Goal: Information Seeking & Learning: Learn about a topic

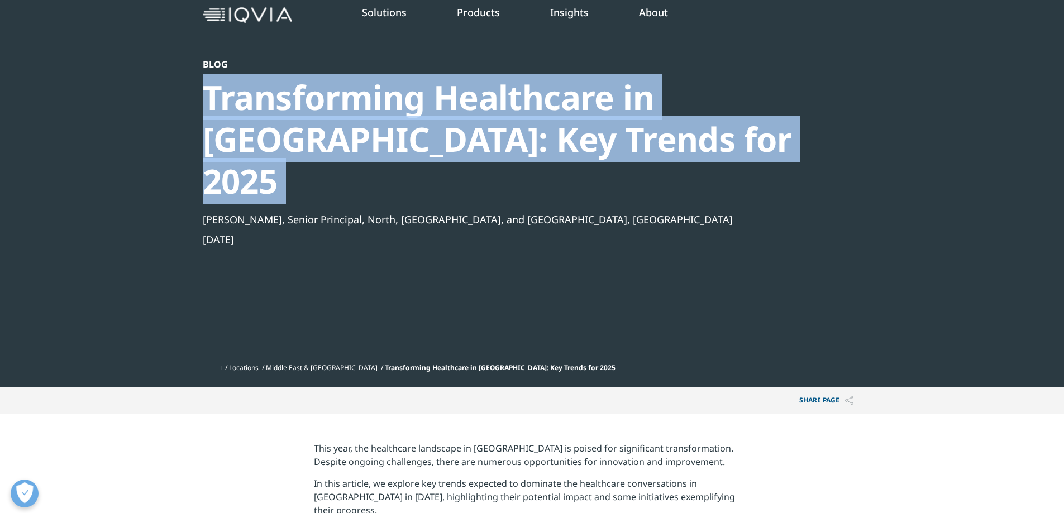
scroll to position [307, 0]
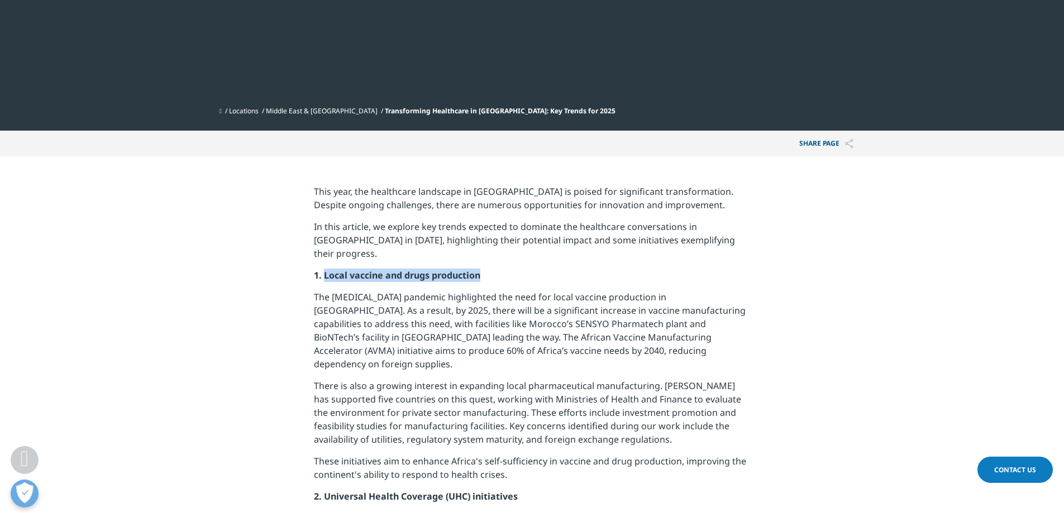
drag, startPoint x: 325, startPoint y: 221, endPoint x: 513, endPoint y: 223, distance: 187.7
click at [513, 269] on p "1. Local vaccine and drugs production" at bounding box center [532, 280] width 436 height 22
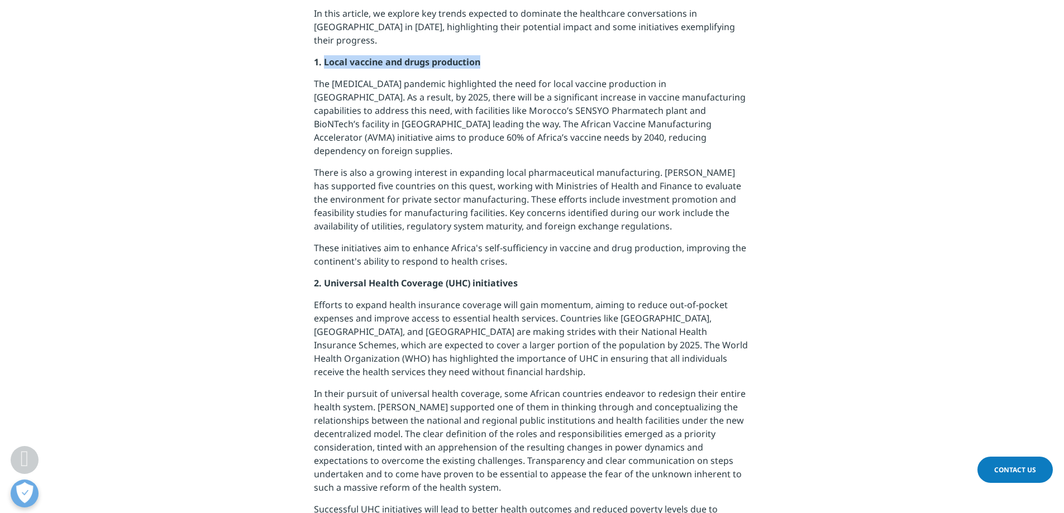
scroll to position [572, 0]
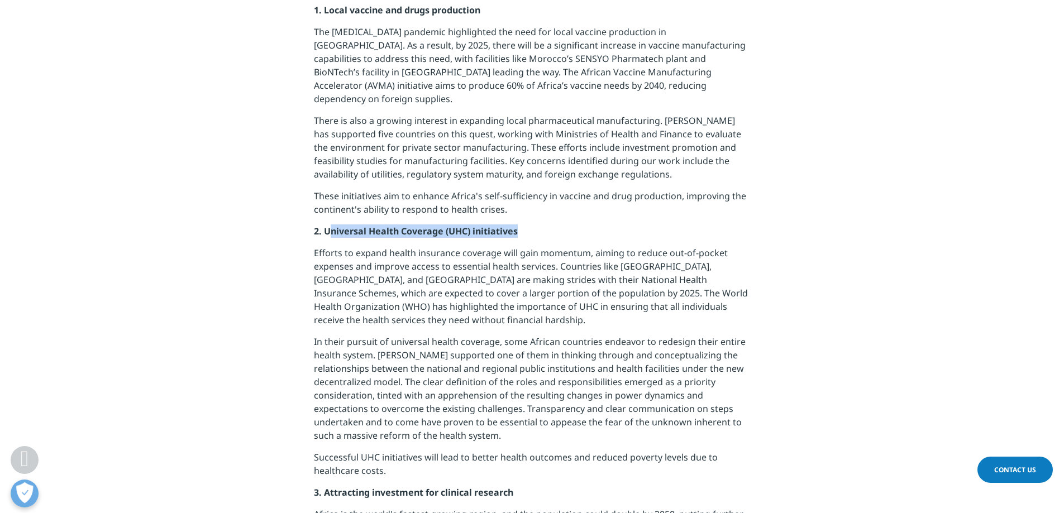
drag, startPoint x: 330, startPoint y: 160, endPoint x: 543, endPoint y: 164, distance: 212.8
click at [543, 224] on p "2. Universal Health Coverage (UHC) initiatives" at bounding box center [532, 235] width 436 height 22
click at [469, 225] on strong "2. Universal Health Coverage (UHC) initiatives" at bounding box center [416, 231] width 204 height 12
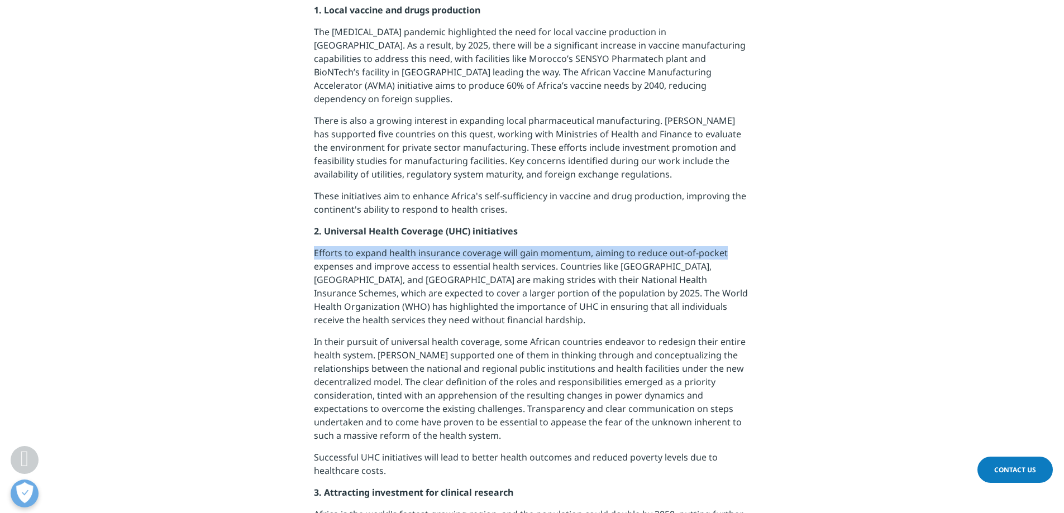
drag, startPoint x: 422, startPoint y: 188, endPoint x: 766, endPoint y: 190, distance: 344.0
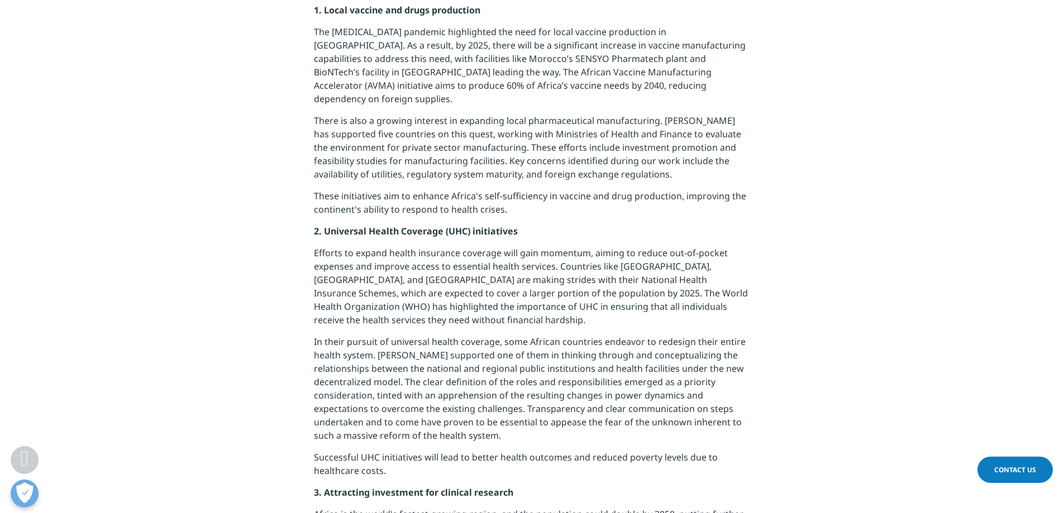
click at [576, 224] on p "2. Universal Health Coverage (UHC) initiatives" at bounding box center [532, 235] width 436 height 22
drag, startPoint x: 474, startPoint y: 165, endPoint x: 325, endPoint y: 163, distance: 148.6
click at [325, 224] on p "2. Universal Health Coverage (UHC) initiatives" at bounding box center [532, 235] width 436 height 22
copy strong "Universal Health Coverage (UHC) initiatives"
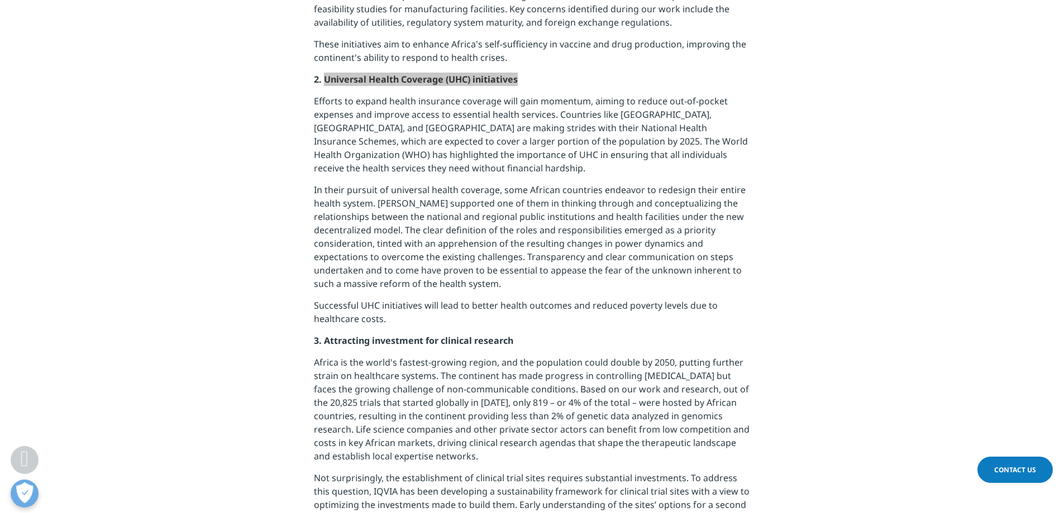
scroll to position [726, 0]
drag, startPoint x: 405, startPoint y: 266, endPoint x: 522, endPoint y: 271, distance: 116.8
click at [522, 332] on p "3. Attracting investment for clinical research" at bounding box center [532, 343] width 436 height 22
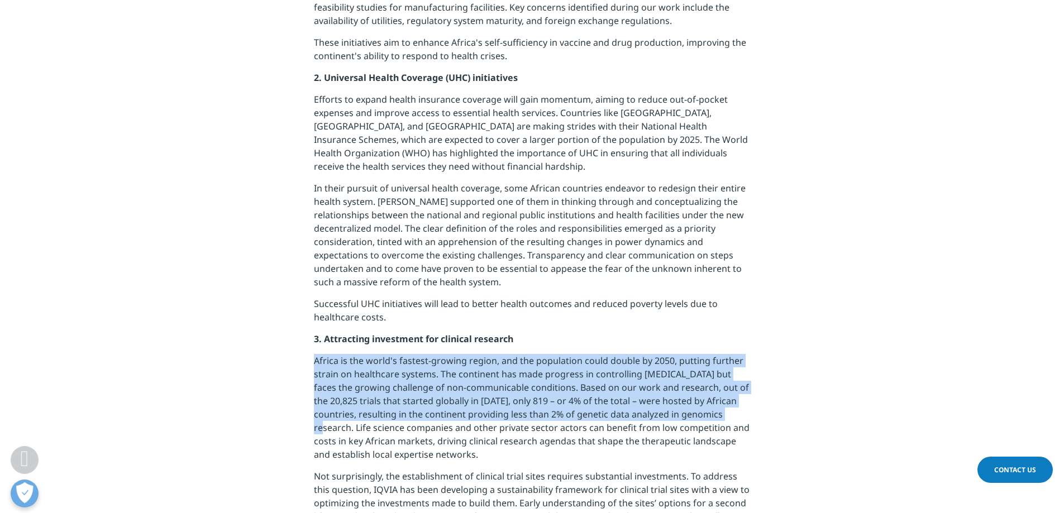
drag, startPoint x: 316, startPoint y: 291, endPoint x: 780, endPoint y: 340, distance: 467.2
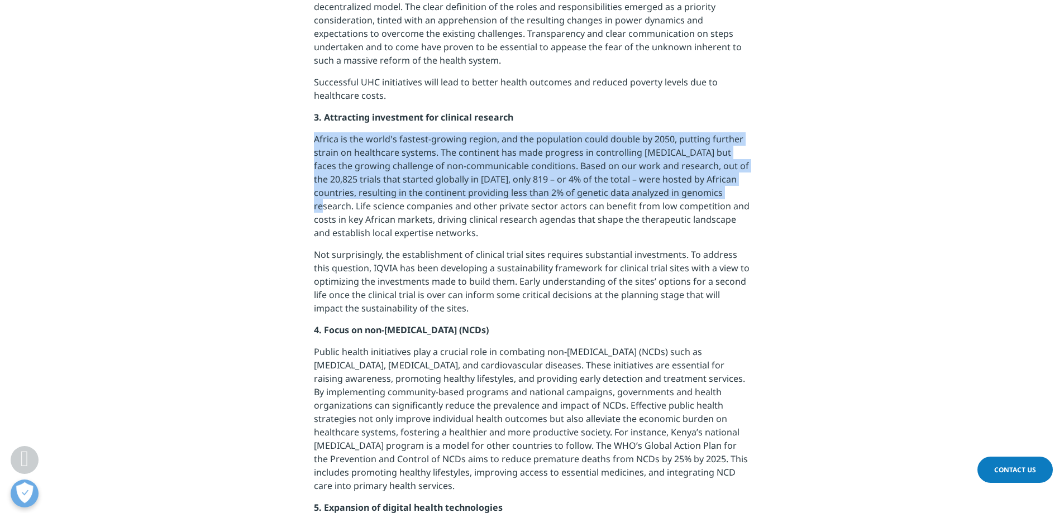
scroll to position [963, 0]
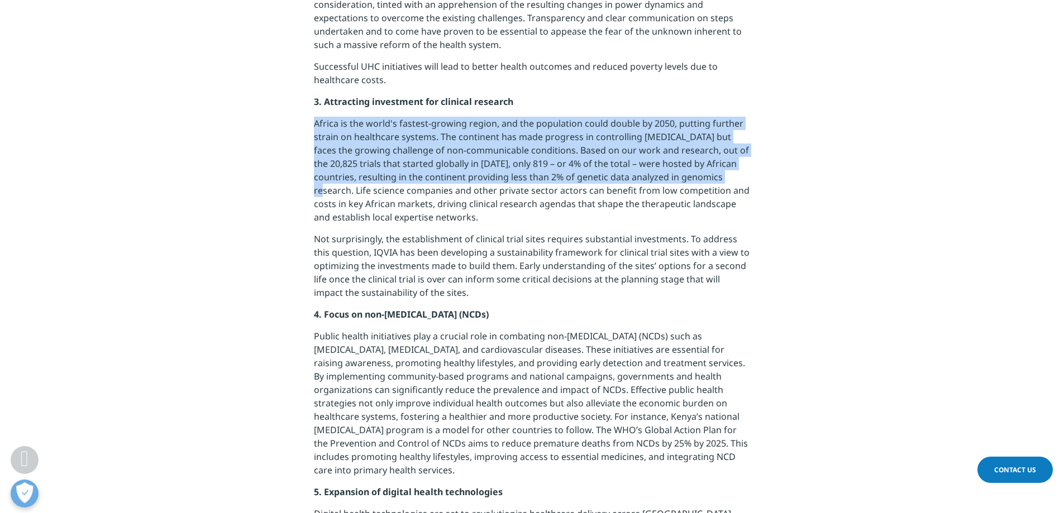
drag, startPoint x: 329, startPoint y: 244, endPoint x: 553, endPoint y: 247, distance: 224.5
click at [553, 308] on p "4. Focus on non-[MEDICAL_DATA] (NCDs)" at bounding box center [532, 319] width 436 height 22
drag, startPoint x: 324, startPoint y: 245, endPoint x: 557, endPoint y: 246, distance: 232.9
click at [557, 308] on p "4. Focus on non-[MEDICAL_DATA] (NCDs)" at bounding box center [532, 319] width 436 height 22
copy span "Focus on non-[MEDICAL_DATA] (NCDs)"
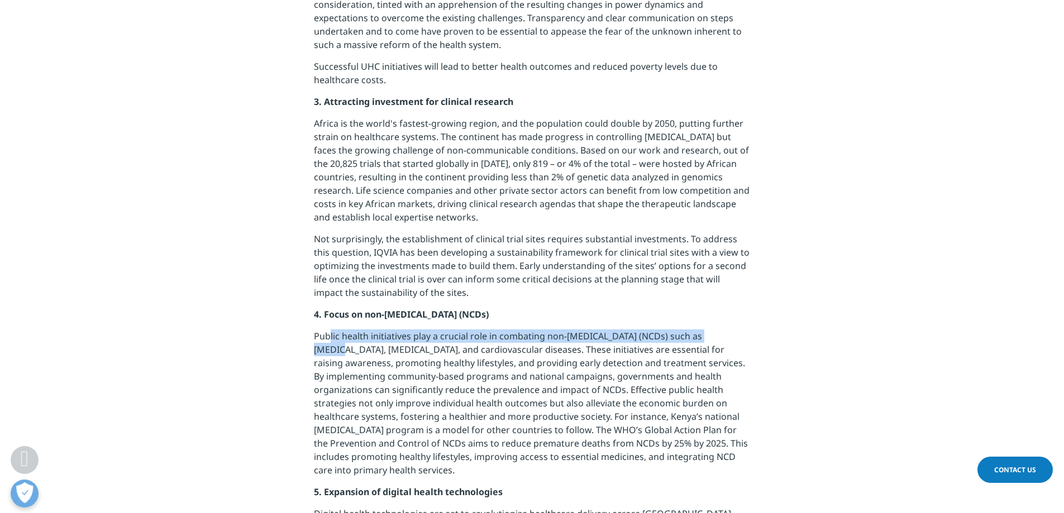
drag, startPoint x: 329, startPoint y: 266, endPoint x: 759, endPoint y: 270, distance: 430.0
click at [759, 270] on section "This year, the healthcare landscape in [GEOGRAPHIC_DATA] is poised for signific…" at bounding box center [532, 344] width 1064 height 1687
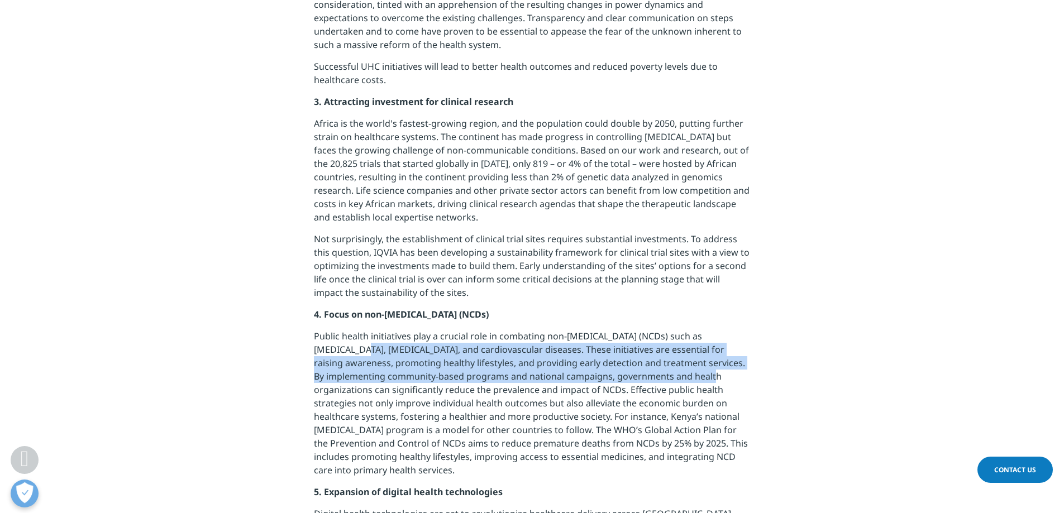
drag, startPoint x: 333, startPoint y: 283, endPoint x: 780, endPoint y: 301, distance: 447.1
click at [780, 301] on section "This year, the healthcare landscape in [GEOGRAPHIC_DATA] is poised for signific…" at bounding box center [532, 344] width 1064 height 1687
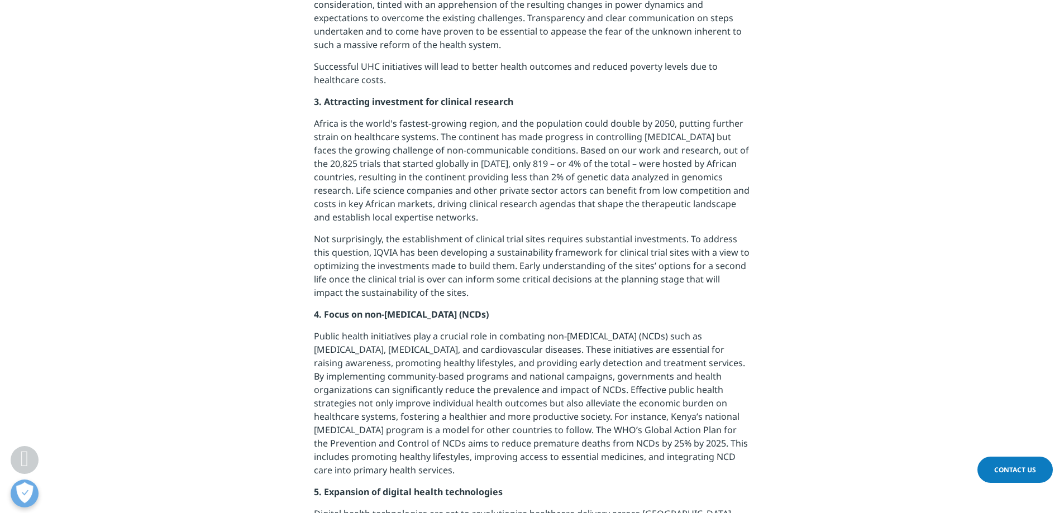
click at [777, 359] on section "This year, the healthcare landscape in [GEOGRAPHIC_DATA] is poised for signific…" at bounding box center [532, 344] width 1064 height 1687
click at [556, 329] on p "Public health initiatives play a crucial role in combating non-[MEDICAL_DATA] (…" at bounding box center [532, 407] width 436 height 156
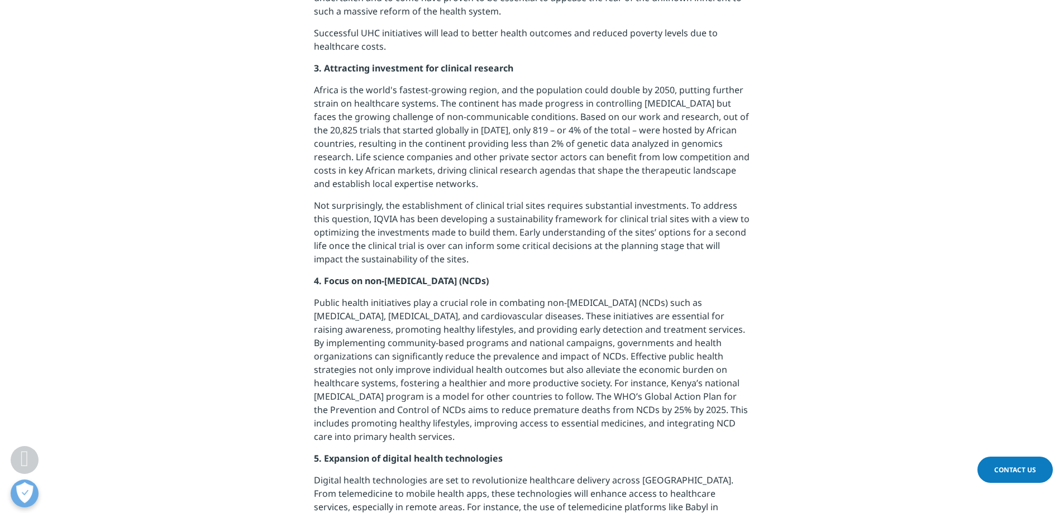
scroll to position [1075, 0]
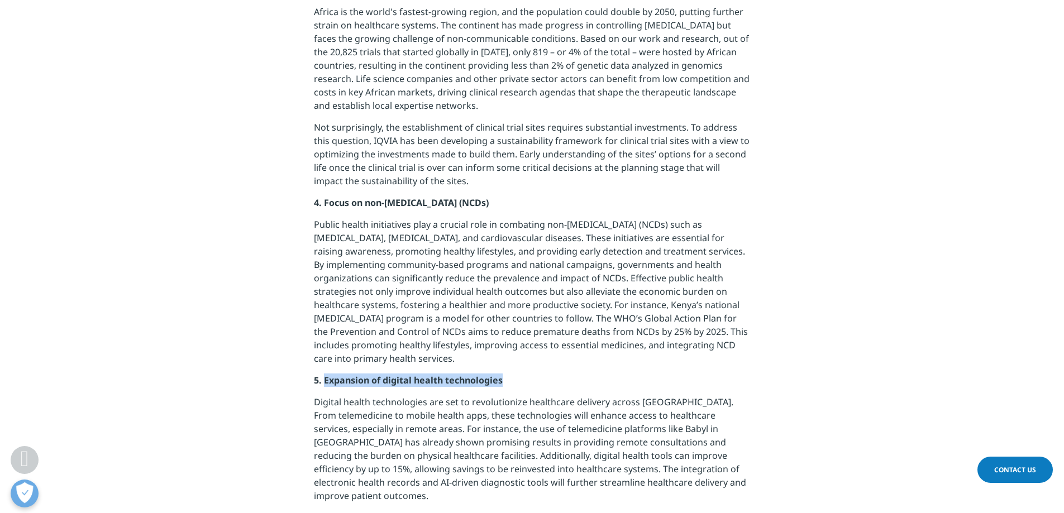
drag, startPoint x: 326, startPoint y: 311, endPoint x: 592, endPoint y: 326, distance: 266.8
click at [592, 374] on p "5. Expansion of digital health technologies" at bounding box center [532, 385] width 436 height 22
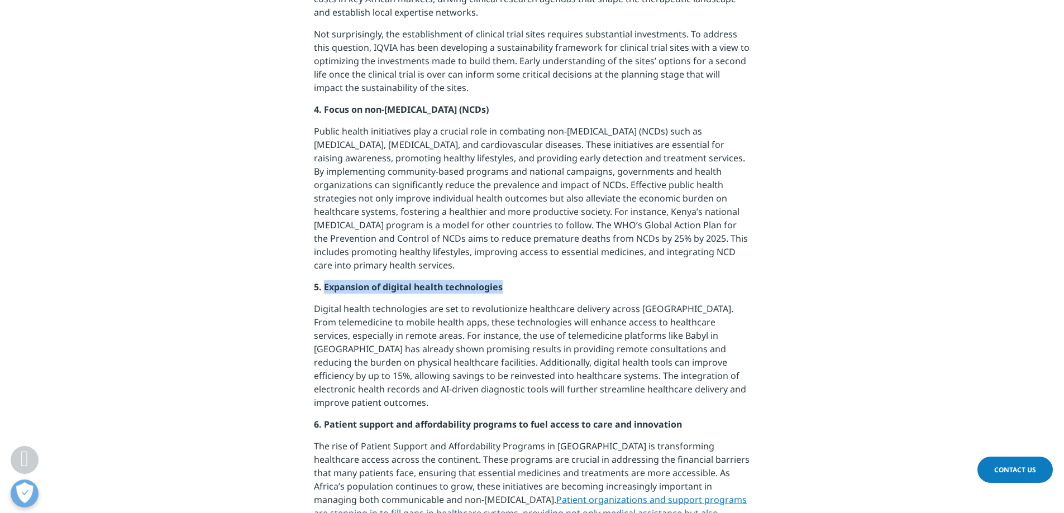
scroll to position [1187, 0]
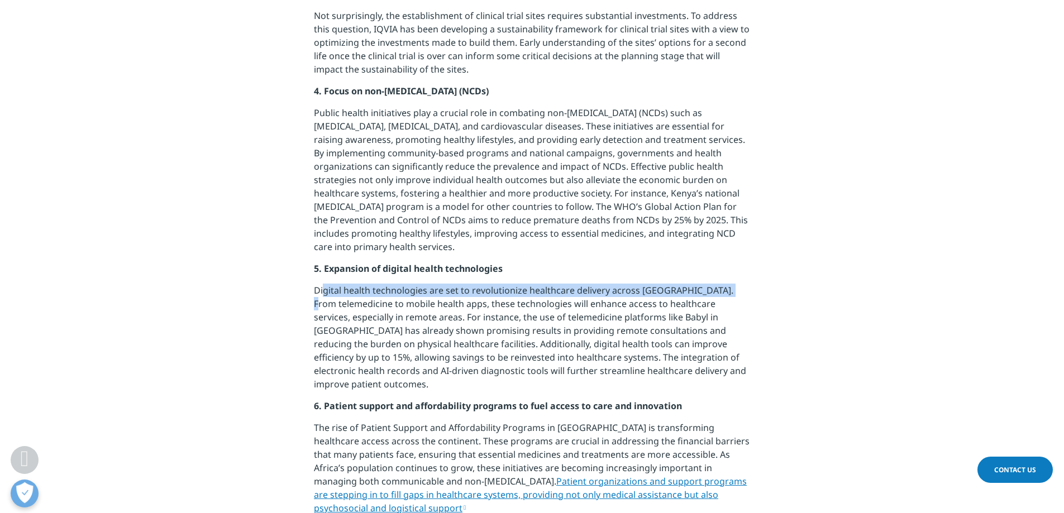
drag, startPoint x: 323, startPoint y: 220, endPoint x: 724, endPoint y: 226, distance: 401.0
click at [724, 284] on p "Digital health technologies are set to revolutionize healthcare delivery across…" at bounding box center [532, 342] width 436 height 116
click at [511, 284] on p "Digital health technologies are set to revolutionize healthcare delivery across…" at bounding box center [532, 342] width 436 height 116
drag, startPoint x: 793, startPoint y: 218, endPoint x: 808, endPoint y: 218, distance: 14.5
click at [808, 218] on section "This year, the healthcare landscape in [GEOGRAPHIC_DATA] is poised for signific…" at bounding box center [532, 120] width 1064 height 1687
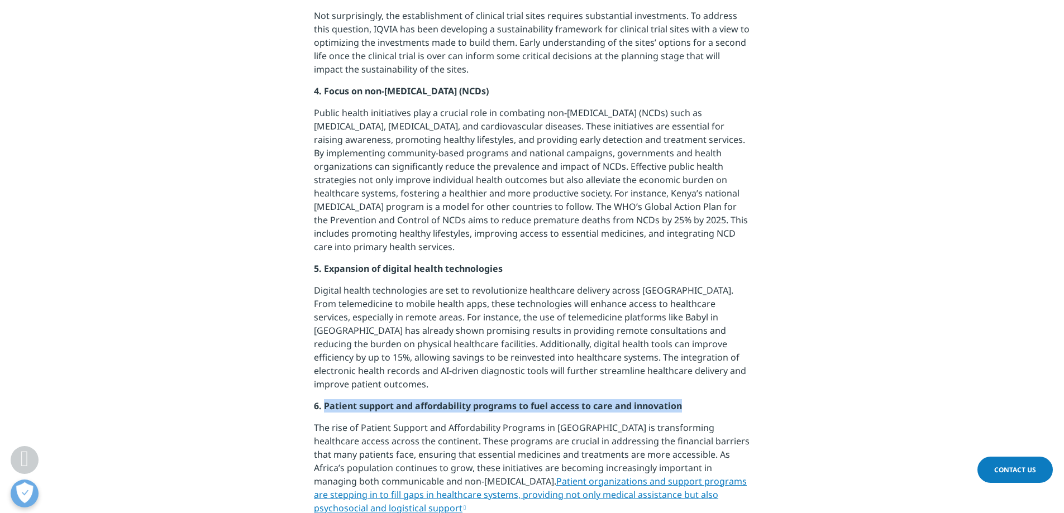
drag, startPoint x: 324, startPoint y: 326, endPoint x: 824, endPoint y: 338, distance: 499.4
click at [824, 338] on section "This year, the healthcare landscape in [GEOGRAPHIC_DATA] is poised for signific…" at bounding box center [532, 120] width 1064 height 1687
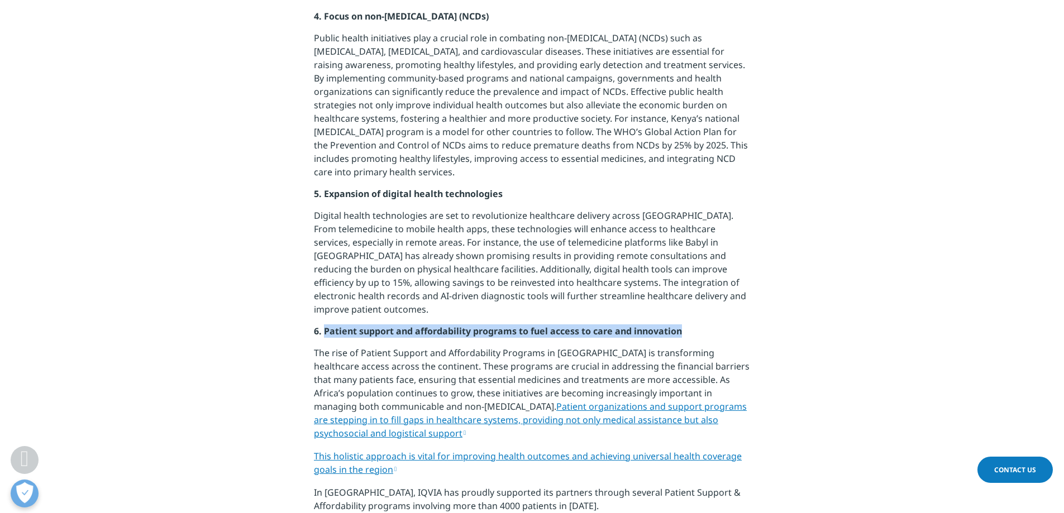
scroll to position [1438, 0]
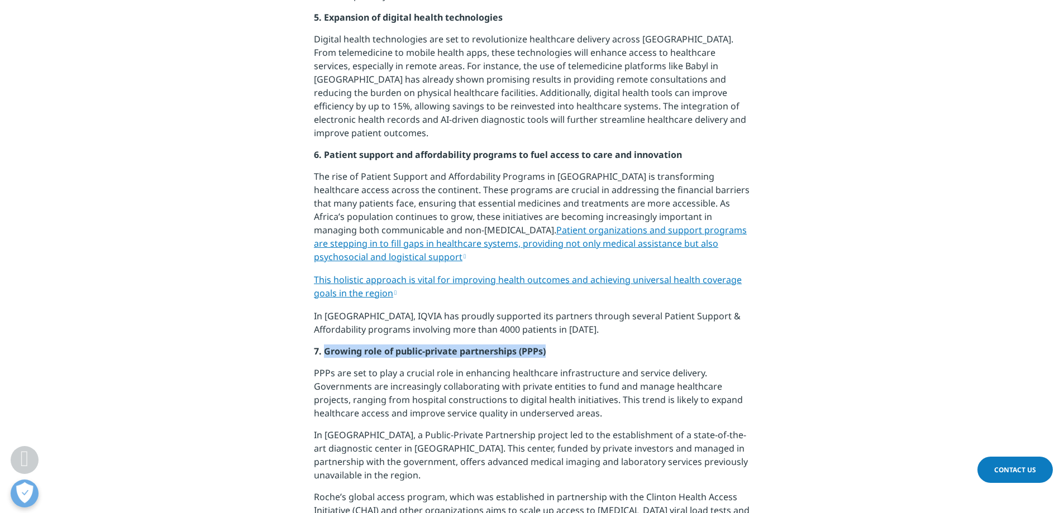
drag, startPoint x: 323, startPoint y: 256, endPoint x: 589, endPoint y: 258, distance: 266.4
click at [589, 345] on p "7. Growing role of public-private partnerships (PPPs)" at bounding box center [532, 356] width 436 height 22
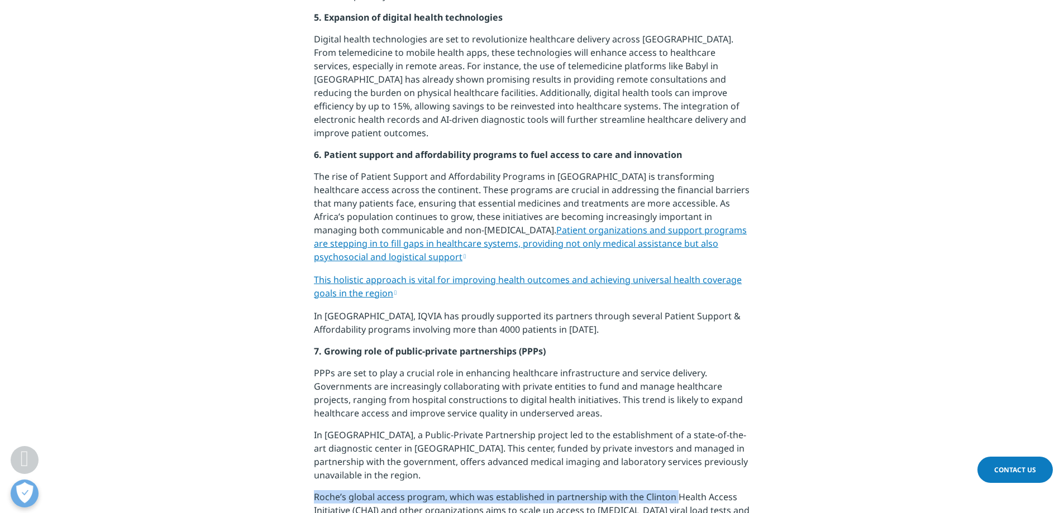
drag, startPoint x: 308, startPoint y: 398, endPoint x: 673, endPoint y: 401, distance: 364.7
click at [614, 490] on p "Roche’s global access program, which was established in partnership with the Cl…" at bounding box center [532, 521] width 436 height 62
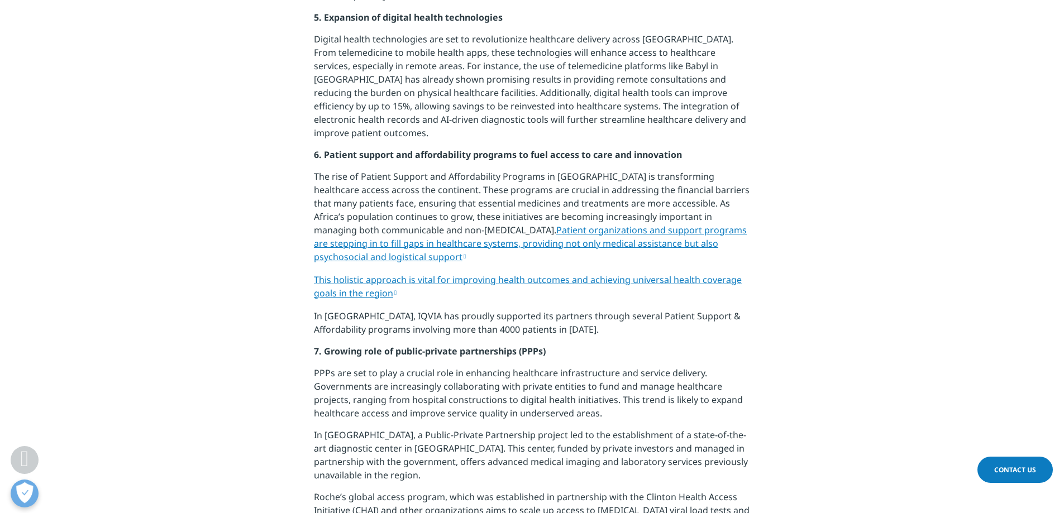
click at [462, 428] on p "In [GEOGRAPHIC_DATA], a Public-Private Partnership project led to the establish…" at bounding box center [532, 459] width 436 height 62
drag, startPoint x: 324, startPoint y: 258, endPoint x: 566, endPoint y: 259, distance: 241.8
click at [566, 345] on p "7. Growing role of public-private partnerships (PPPs)" at bounding box center [532, 356] width 436 height 22
copy strong "Growing role of public-private partnerships (PPPs)"
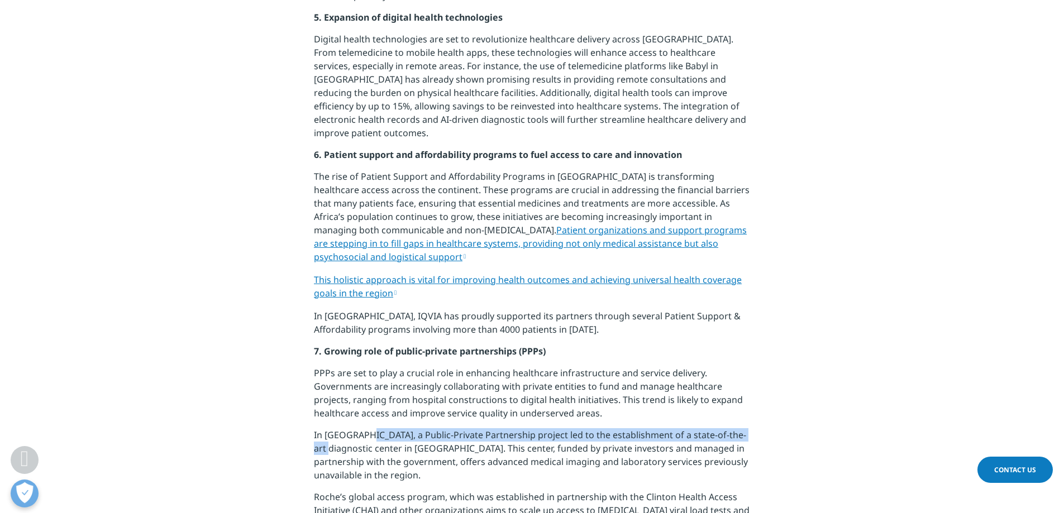
drag, startPoint x: 550, startPoint y: 342, endPoint x: 771, endPoint y: 349, distance: 221.2
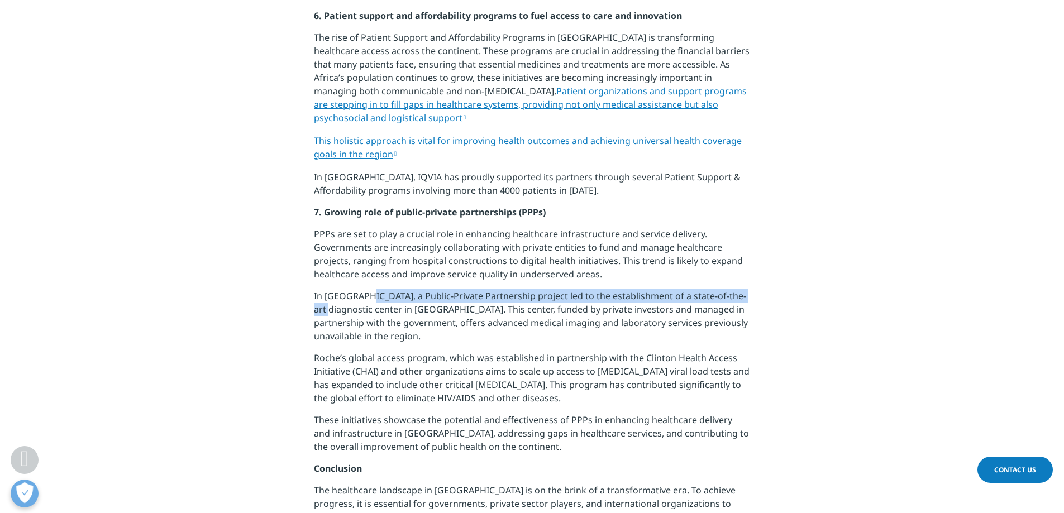
scroll to position [1592, 0]
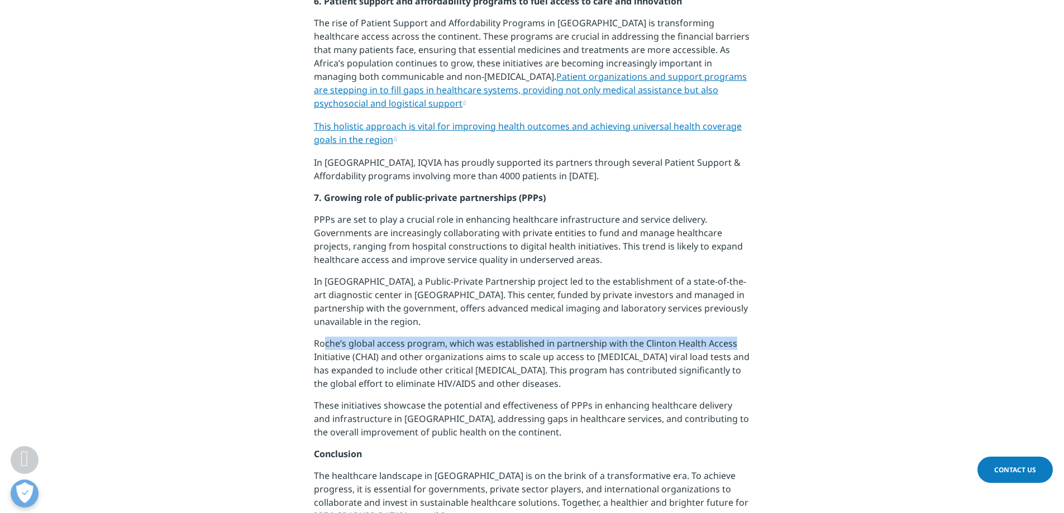
drag, startPoint x: 326, startPoint y: 246, endPoint x: 810, endPoint y: 242, distance: 484.8
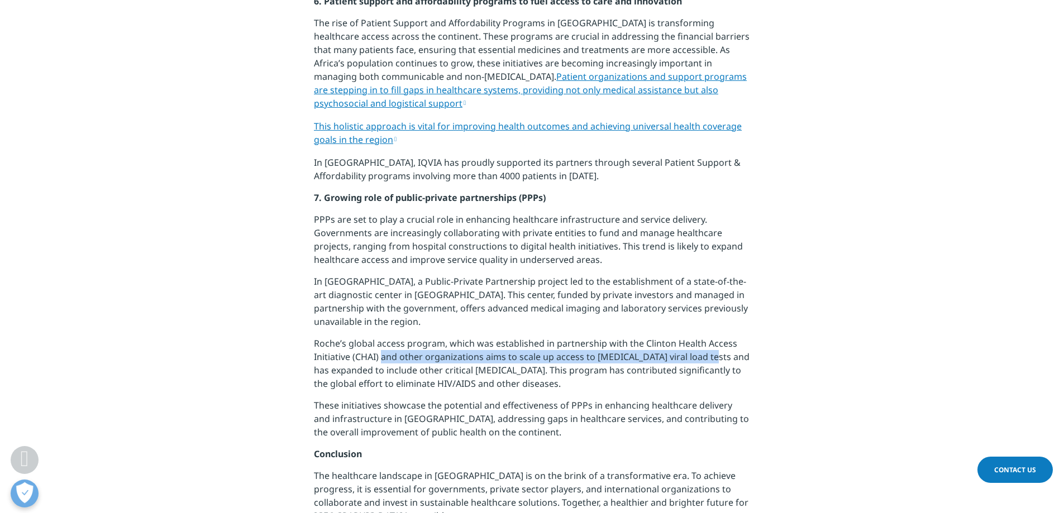
drag, startPoint x: 591, startPoint y: 265, endPoint x: 851, endPoint y: 265, distance: 260.2
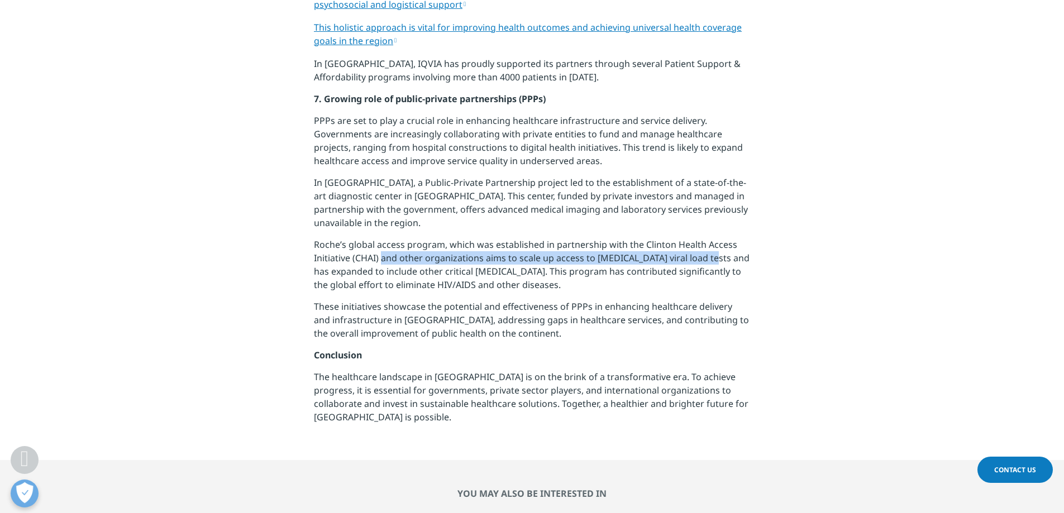
scroll to position [1871, 0]
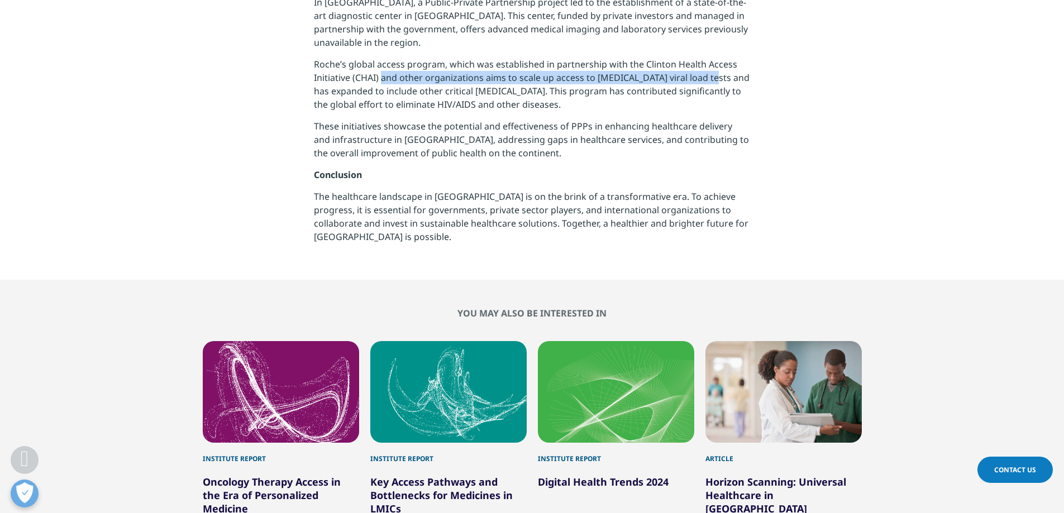
click at [800, 341] on div "4 / 6" at bounding box center [783, 392] width 156 height 102
